Goal: Information Seeking & Learning: Understand process/instructions

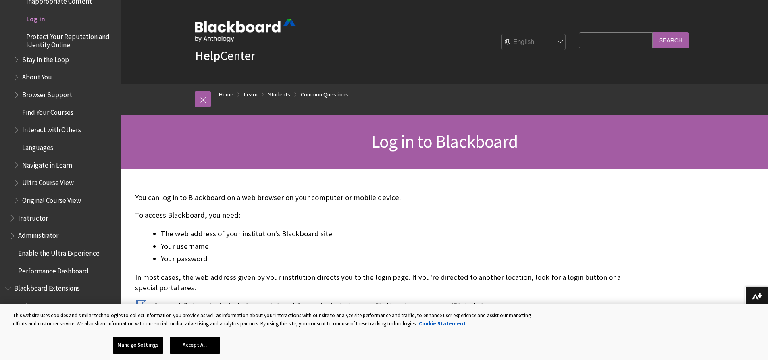
drag, startPoint x: 39, startPoint y: 21, endPoint x: 43, endPoint y: 27, distance: 7.4
click at [39, 21] on span "Log in" at bounding box center [35, 17] width 19 height 11
click at [210, 339] on button "Accept All" at bounding box center [195, 345] width 50 height 17
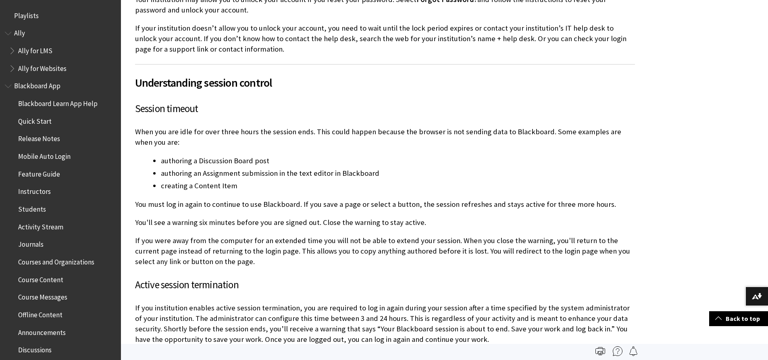
scroll to position [806, 0]
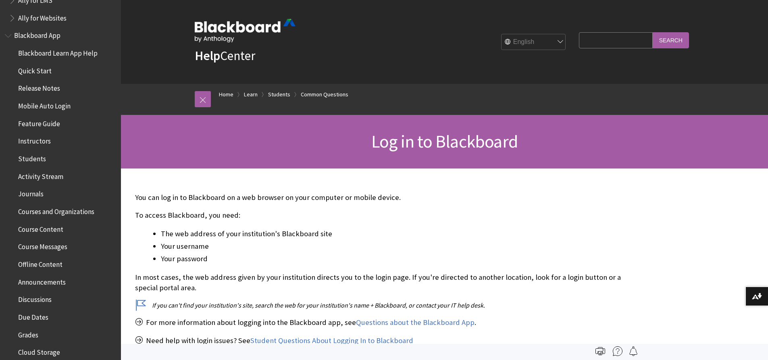
scroll to position [35, 0]
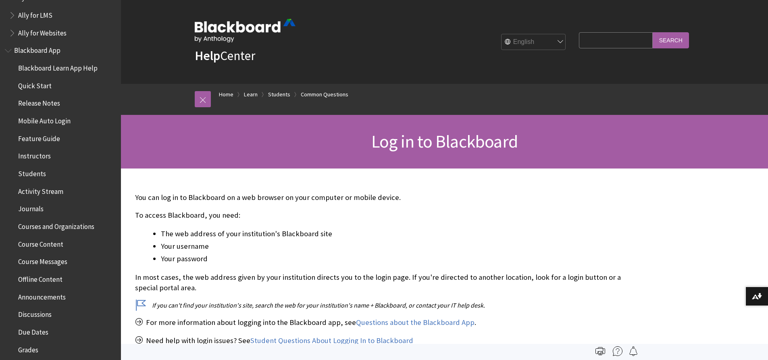
click at [41, 170] on span "Students" at bounding box center [32, 172] width 28 height 11
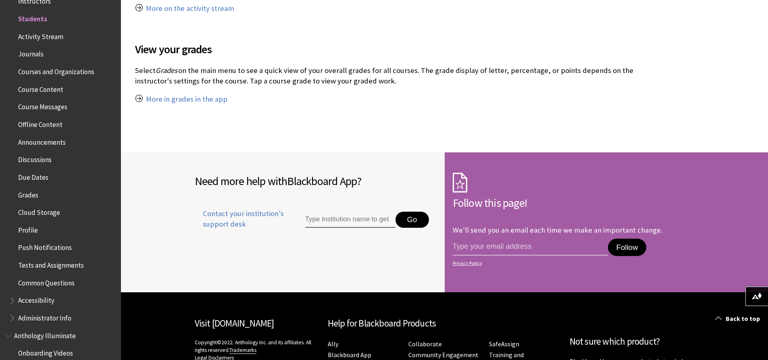
scroll to position [846, 0]
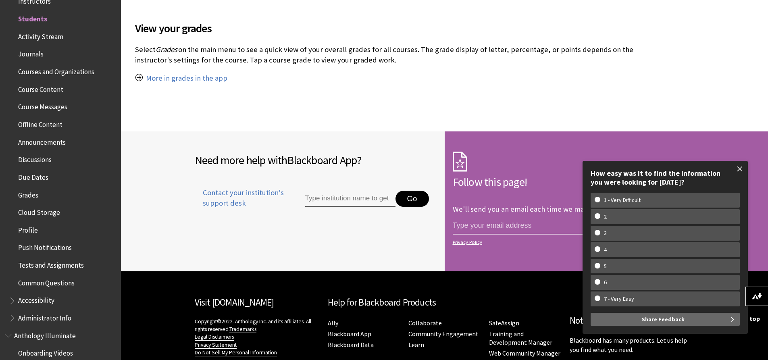
click at [740, 168] on span at bounding box center [739, 168] width 17 height 17
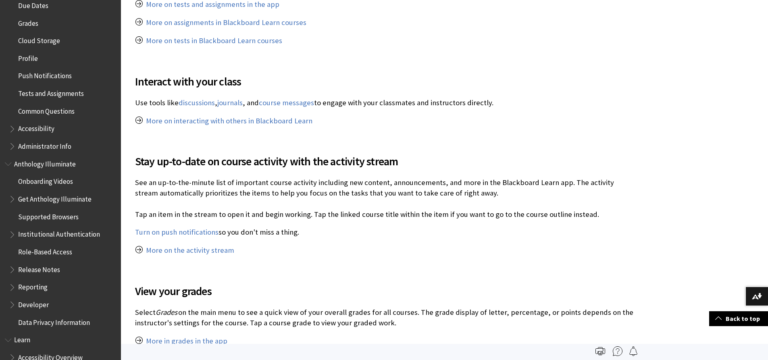
scroll to position [363, 0]
